Goal: Task Accomplishment & Management: Manage account settings

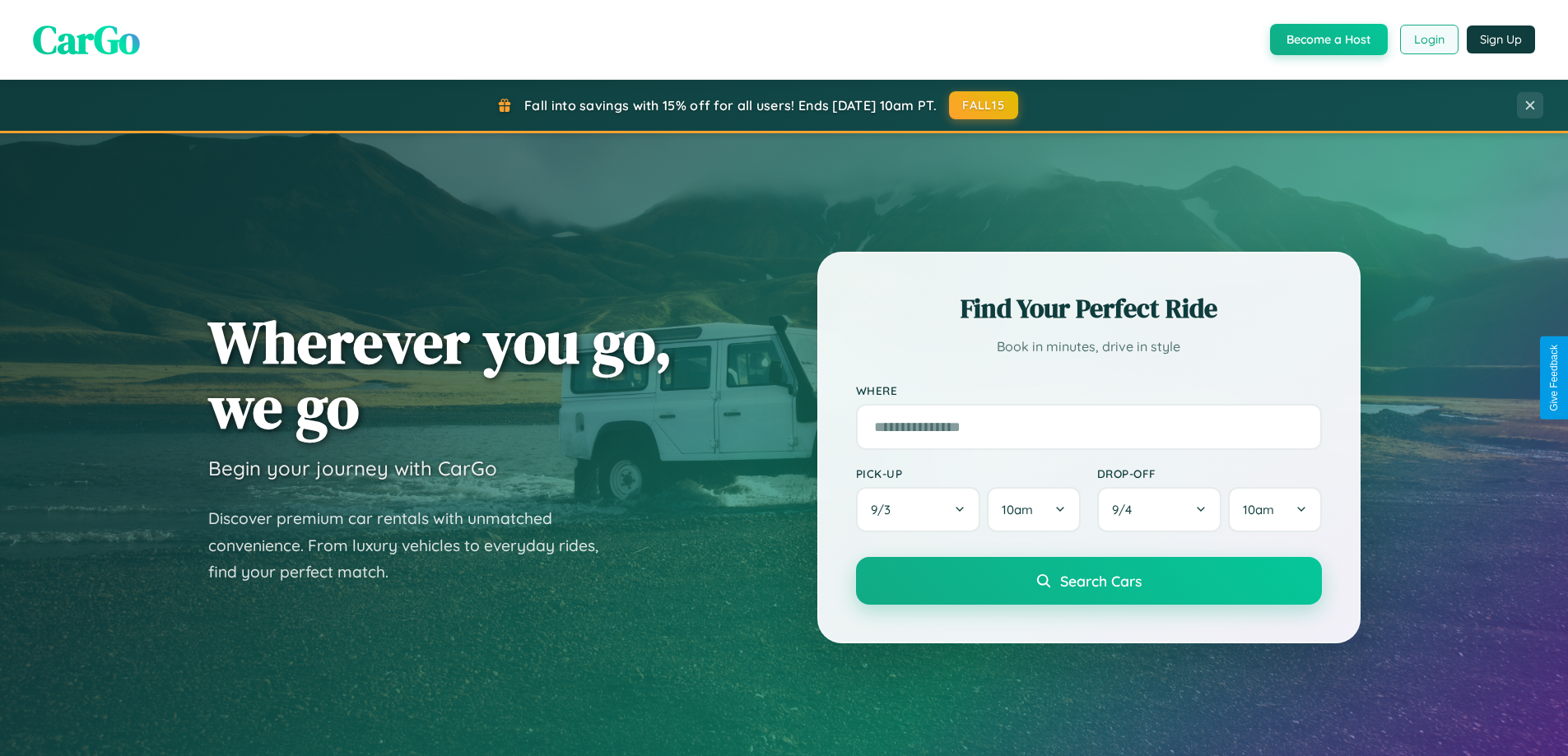
click at [1428, 39] on button "Login" at bounding box center [1429, 39] width 59 height 30
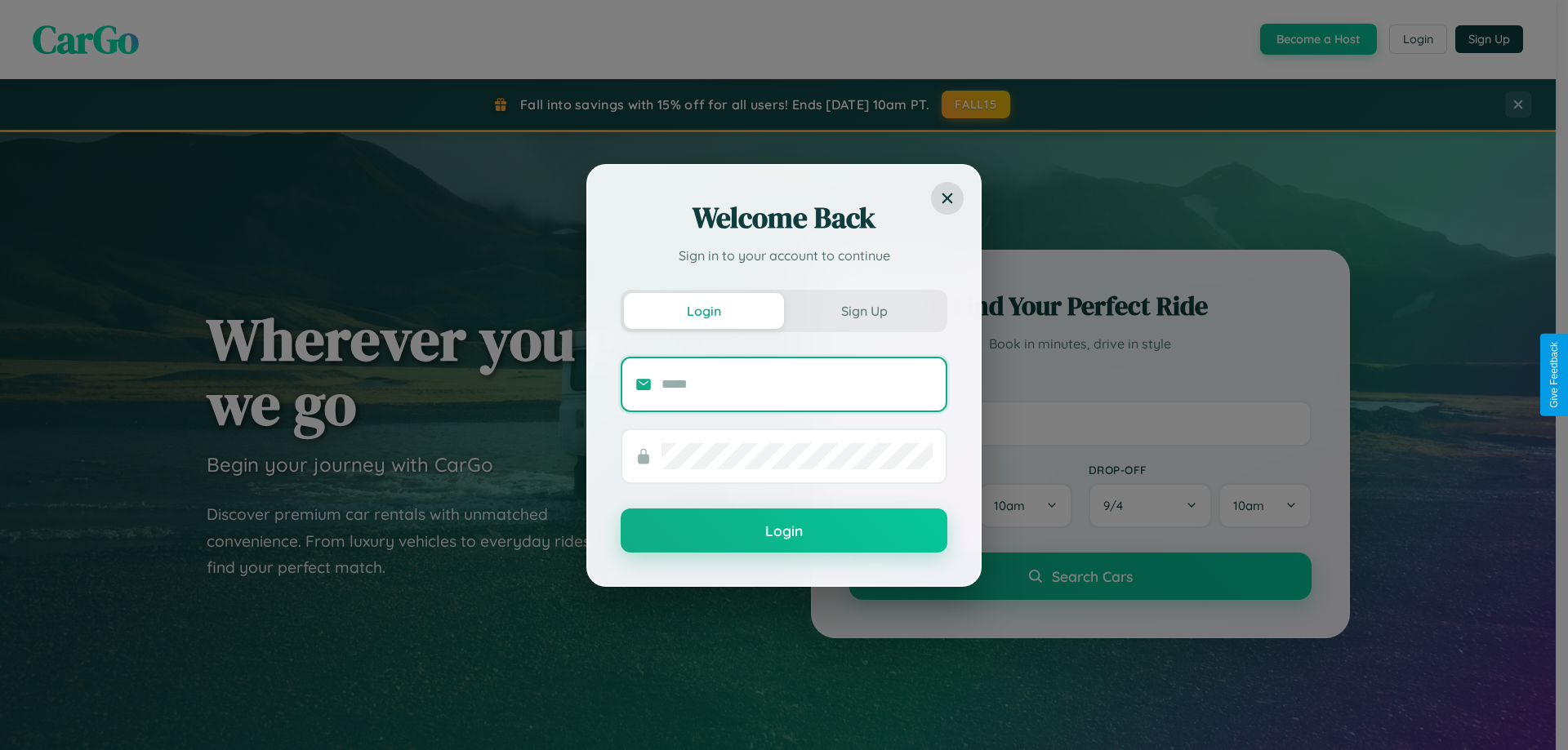
click at [797, 384] on input "text" at bounding box center [796, 385] width 271 height 26
type input "**********"
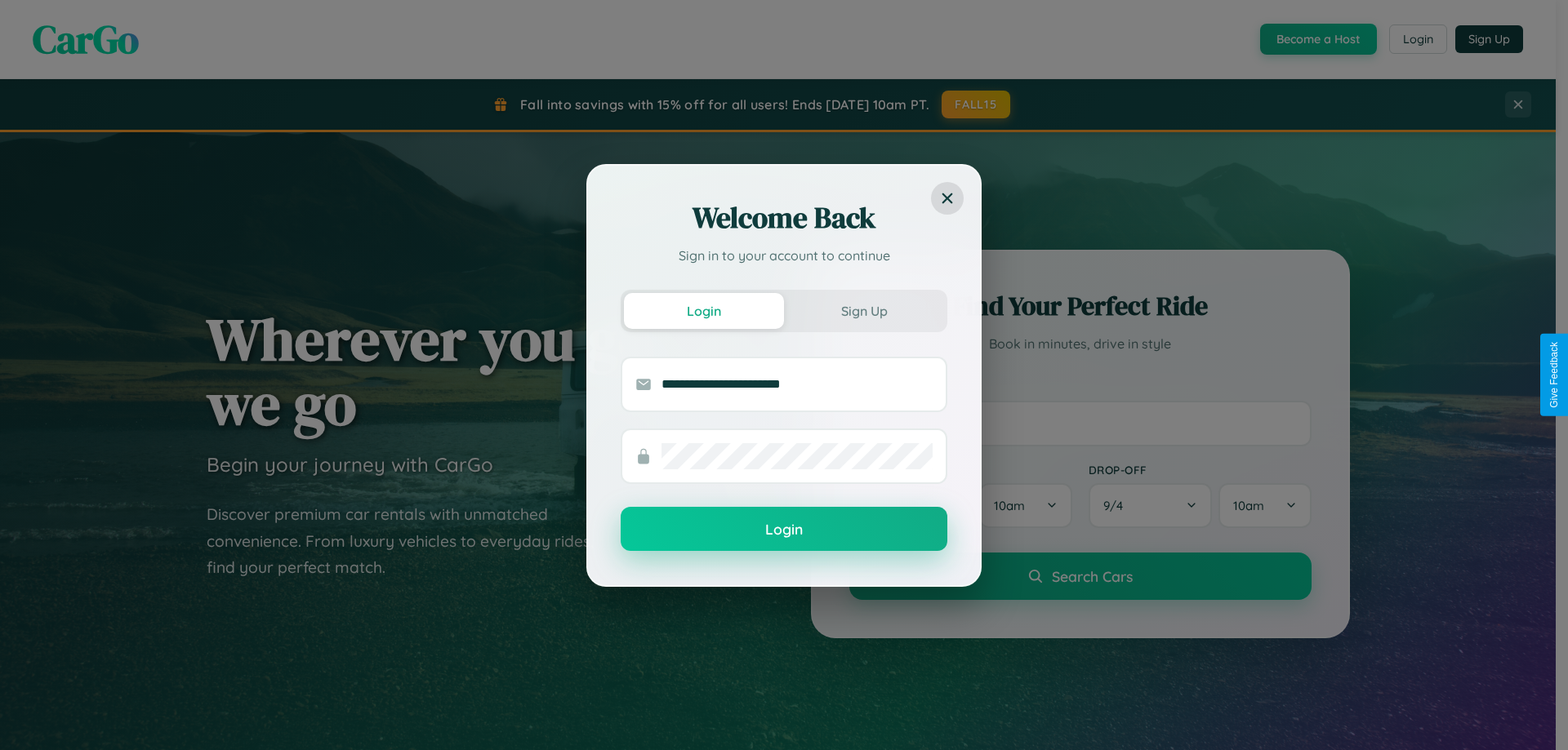
click at [784, 530] on button "Login" at bounding box center [784, 529] width 327 height 44
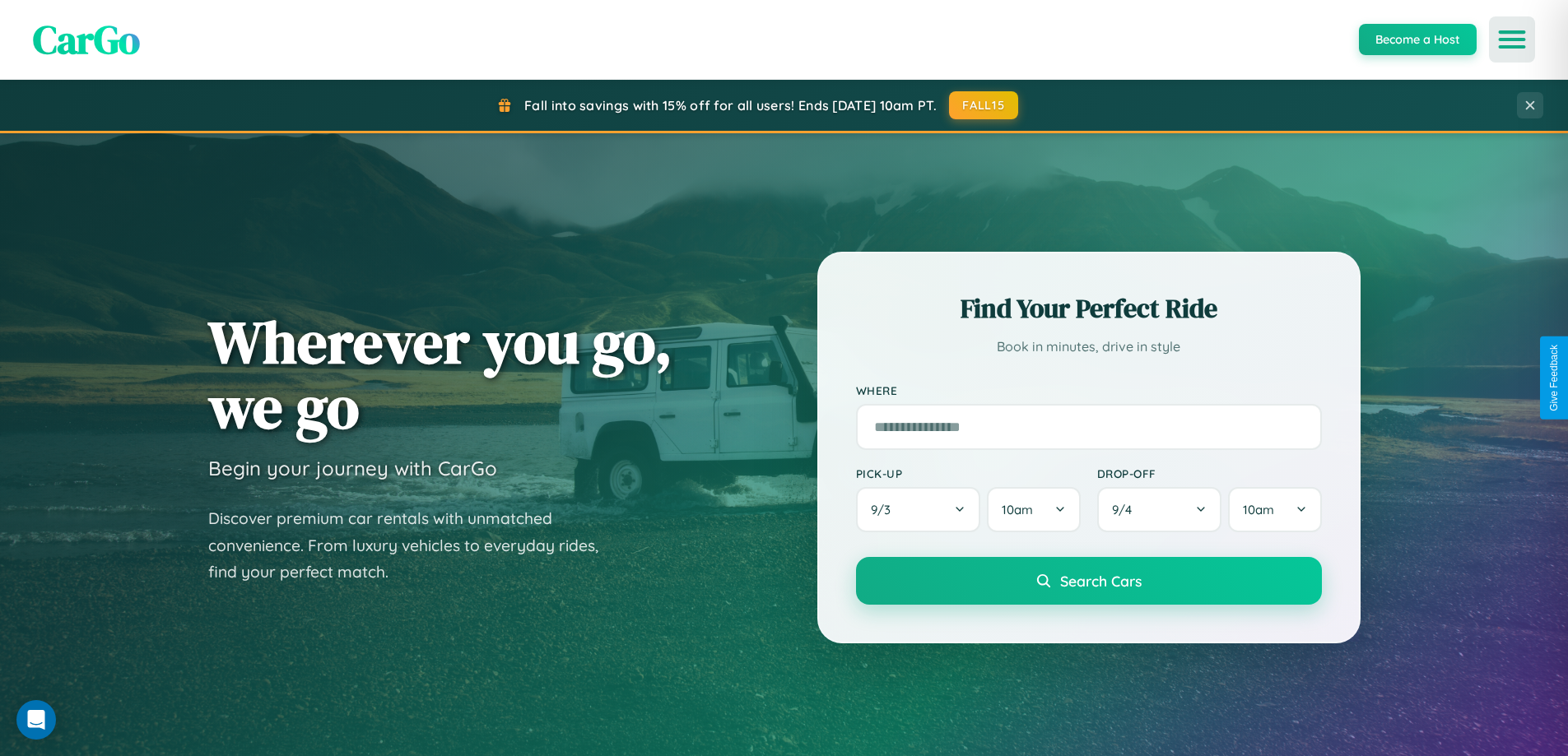
click at [1512, 39] on icon "Open menu" at bounding box center [1512, 39] width 24 height 15
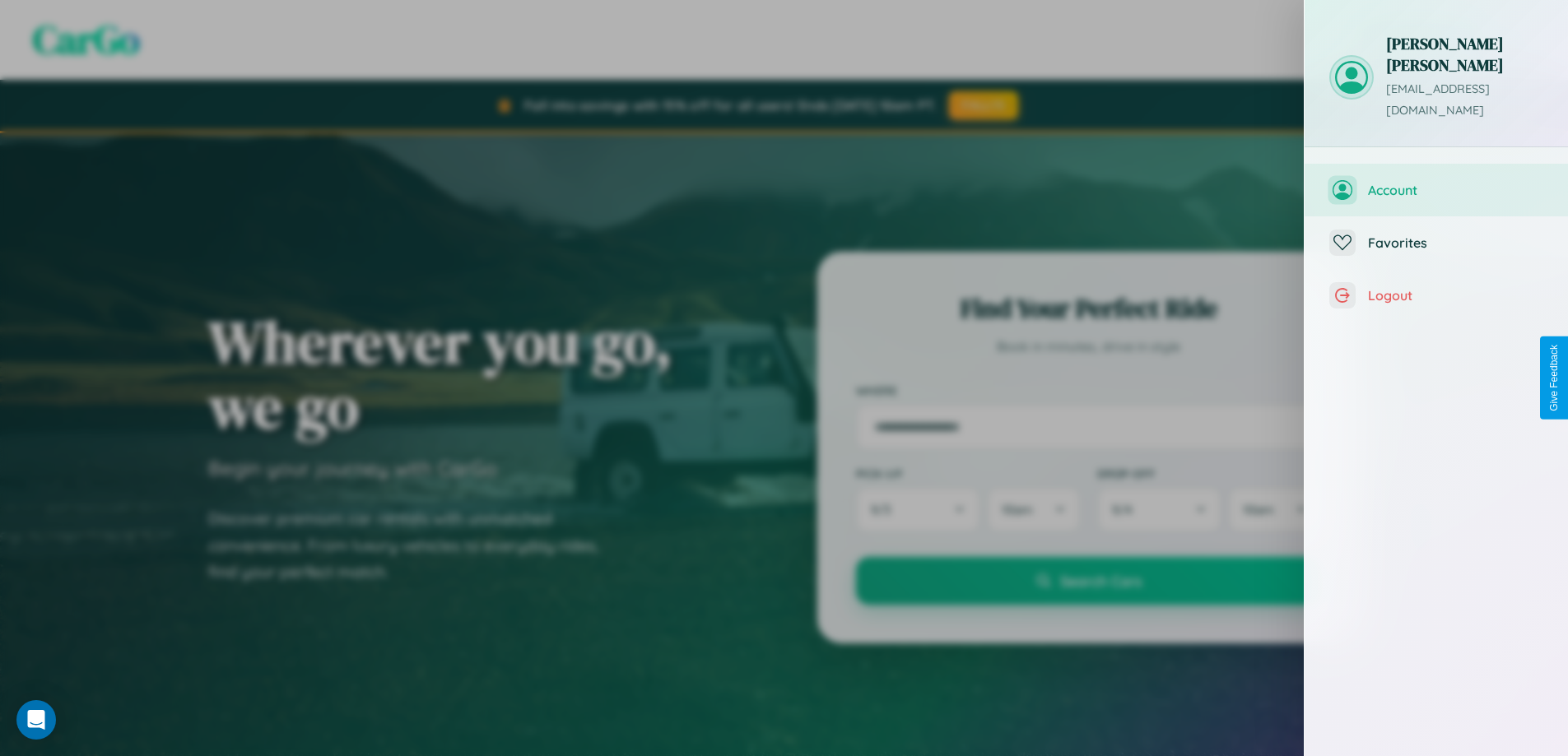
click at [1436, 182] on span "Account" at bounding box center [1455, 190] width 175 height 17
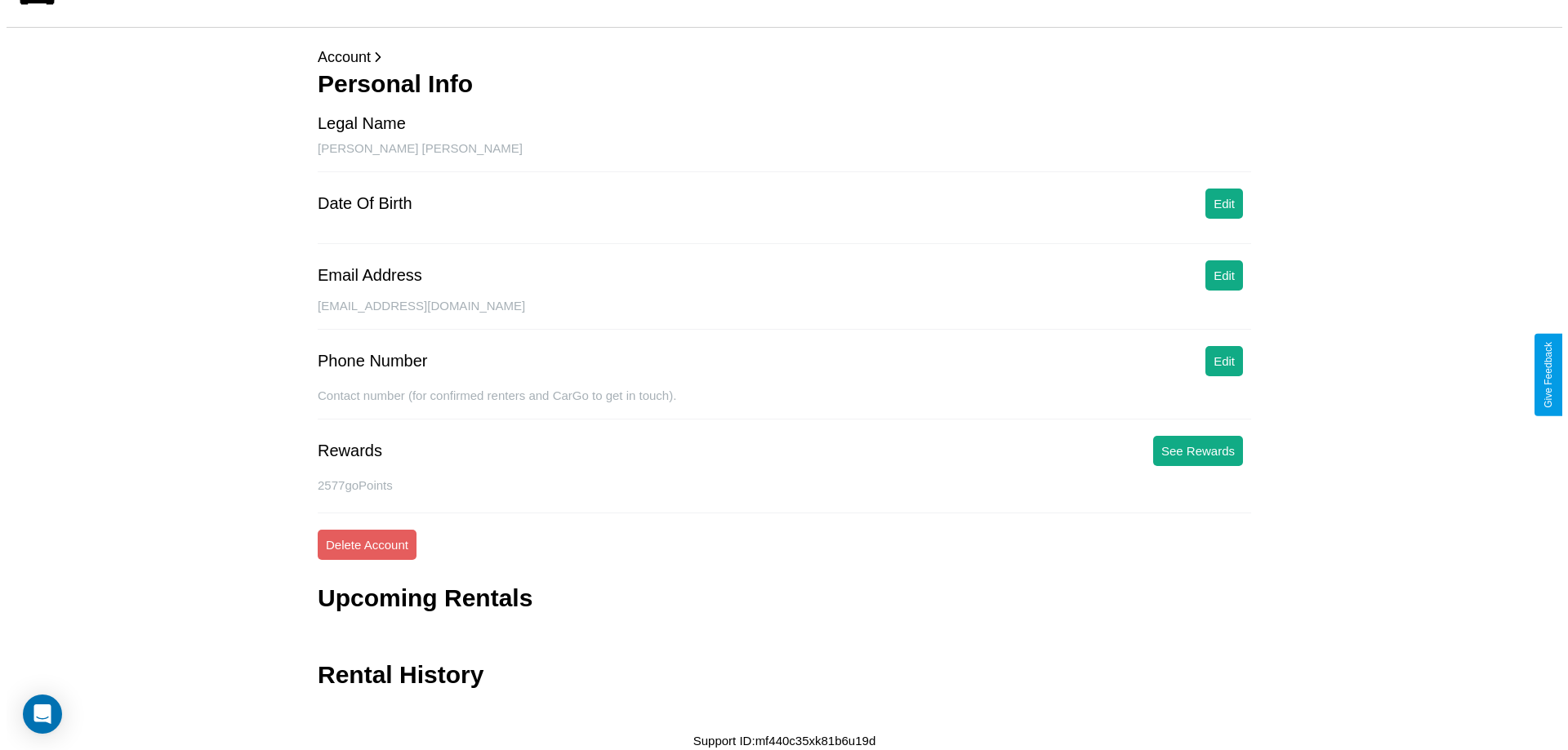
scroll to position [39, 0]
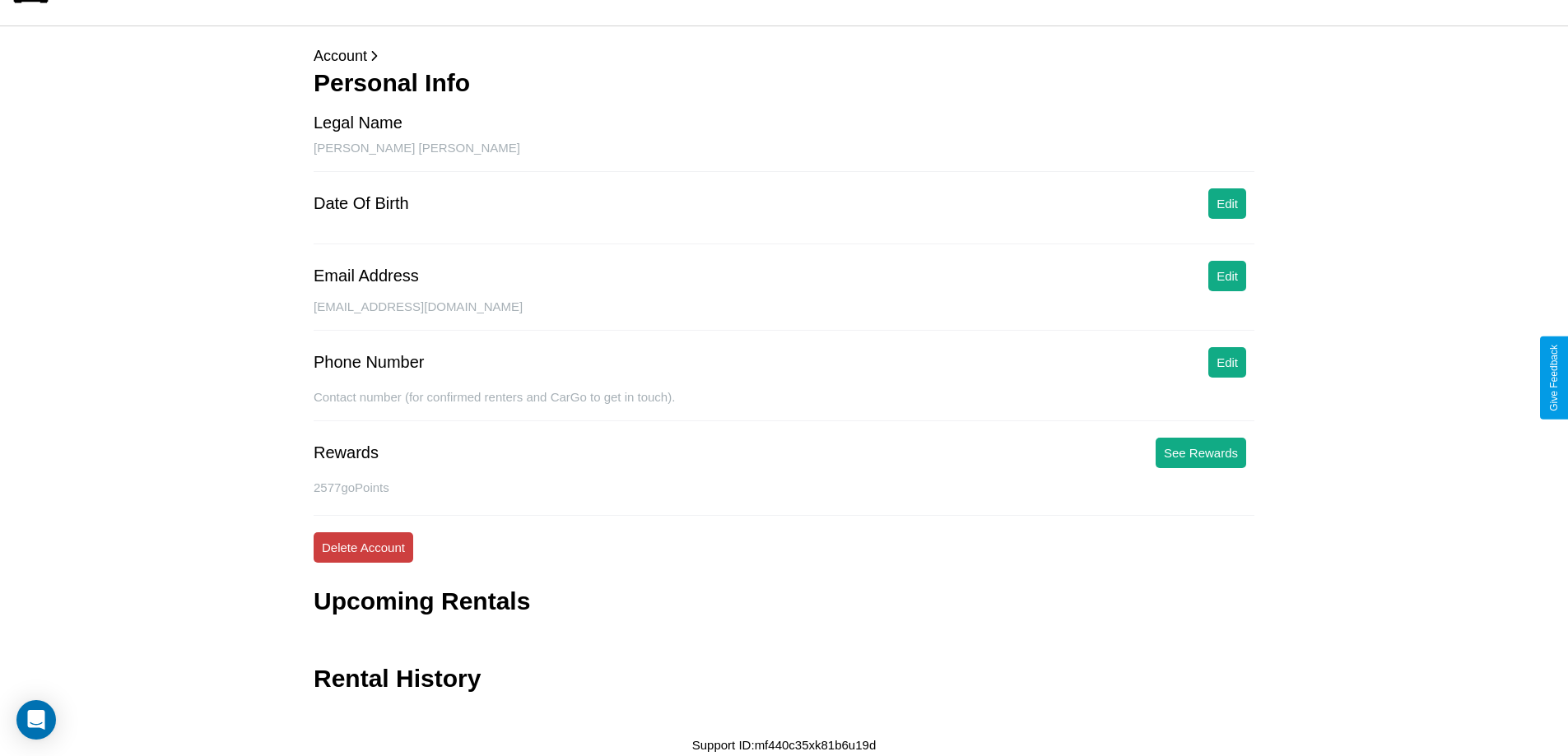
click at [363, 547] on button "Delete Account" at bounding box center [363, 547] width 100 height 31
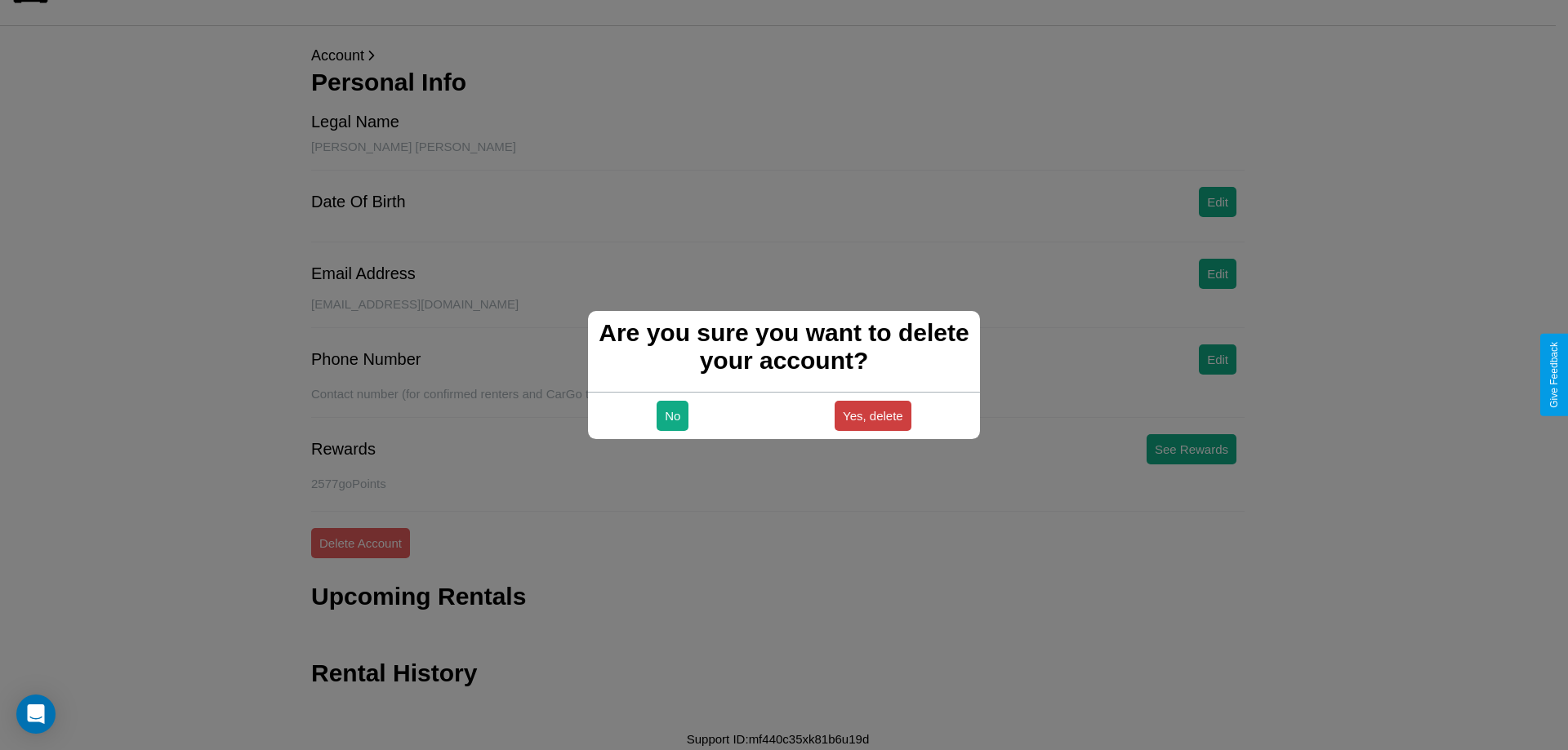
click at [872, 415] on button "Yes, delete" at bounding box center [872, 415] width 77 height 31
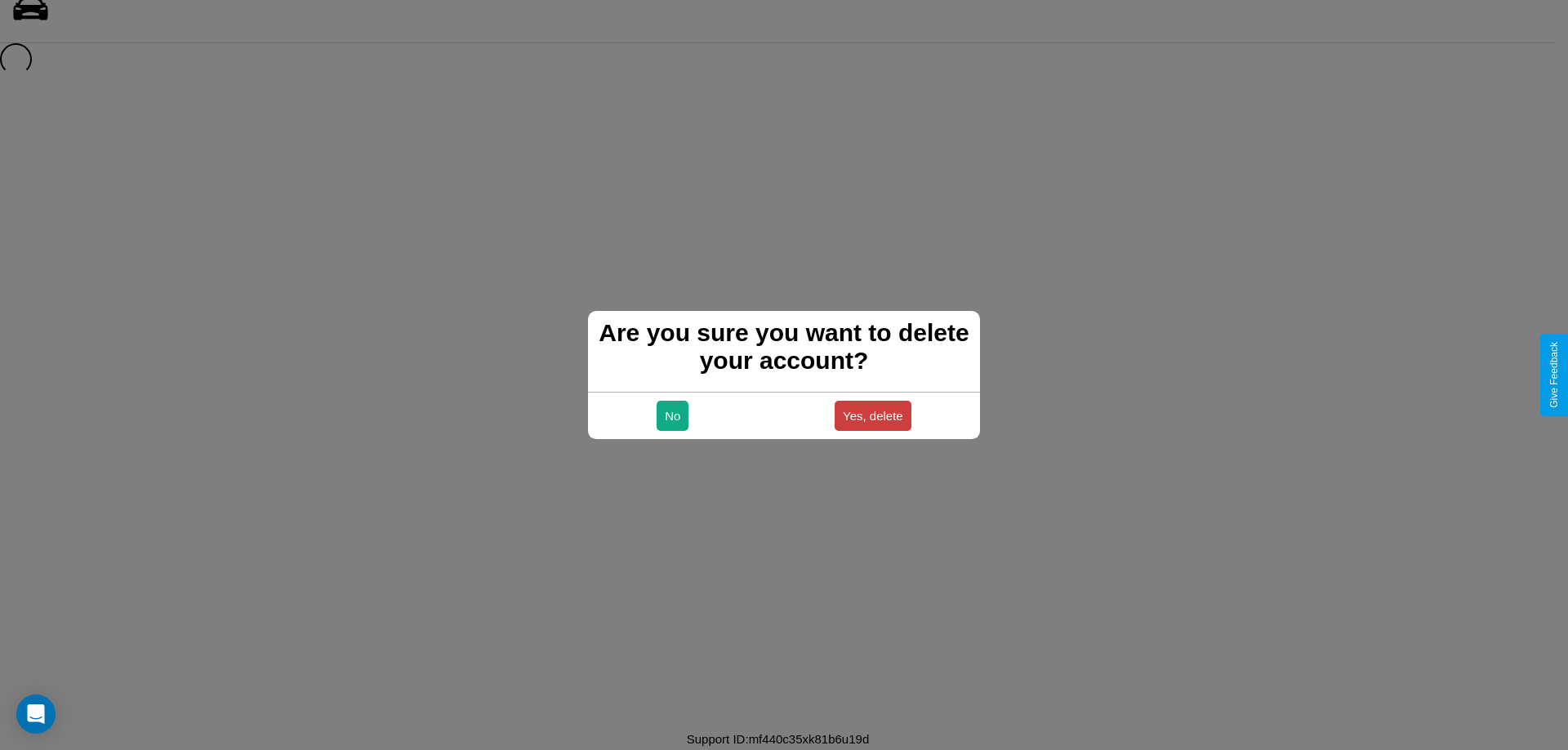
scroll to position [22, 0]
